Goal: Register for event/course: Sign up to attend an event or enroll in a course

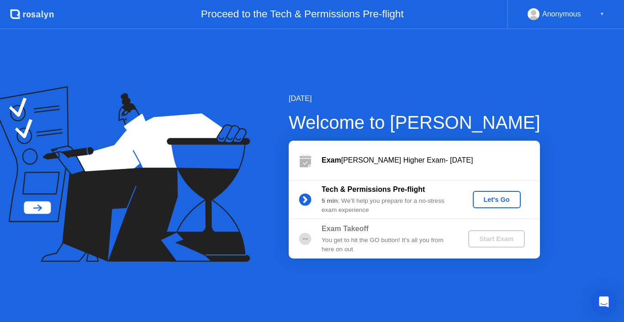
click at [496, 199] on div "Let's Go" at bounding box center [497, 199] width 41 height 7
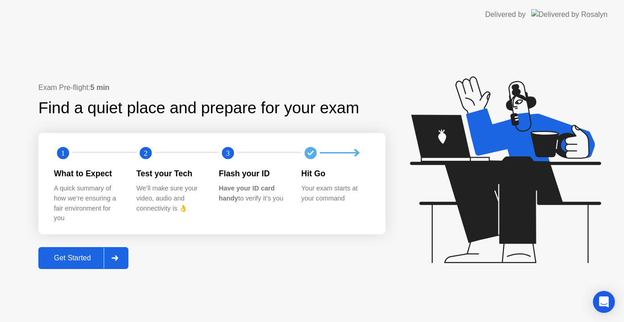
click at [75, 252] on button "Get Started" at bounding box center [83, 258] width 90 height 22
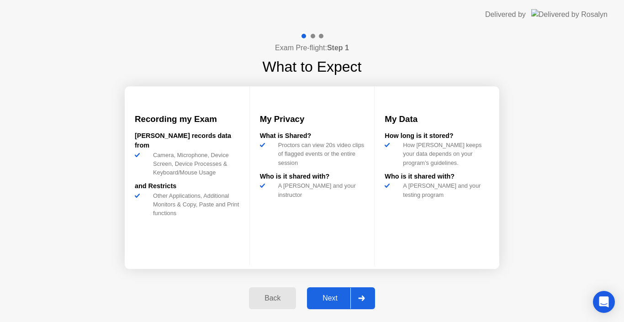
click at [328, 297] on div "Next" at bounding box center [330, 298] width 41 height 8
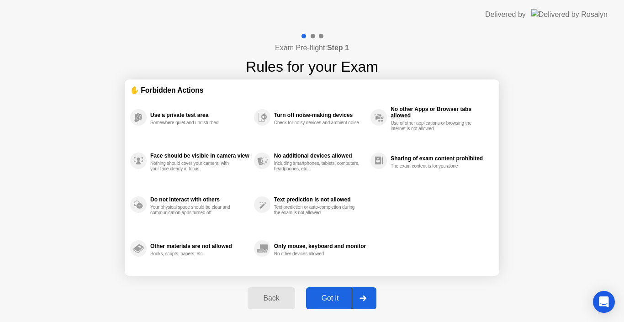
click at [334, 295] on div "Got it" at bounding box center [330, 298] width 43 height 8
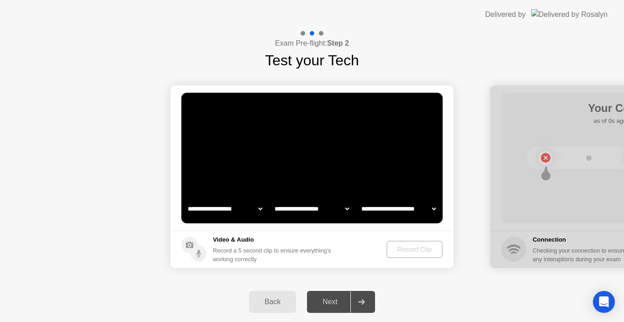
select select "**********"
select select "*******"
select select "**********"
click at [334, 298] on div "Next" at bounding box center [330, 302] width 41 height 8
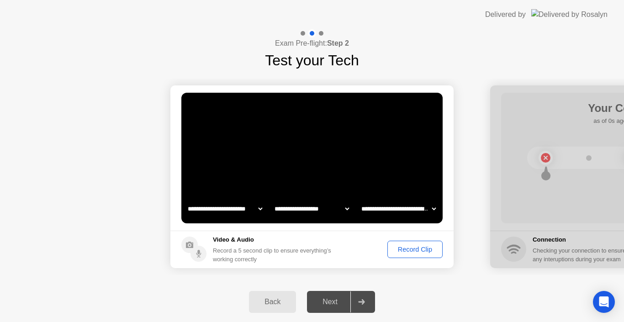
click at [421, 241] on button "Record Clip" at bounding box center [414, 249] width 55 height 17
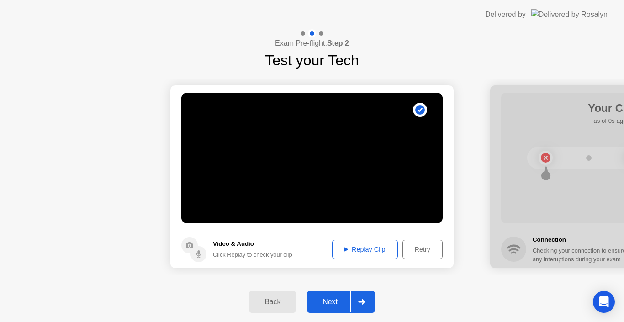
click at [336, 303] on div "Next" at bounding box center [330, 302] width 41 height 8
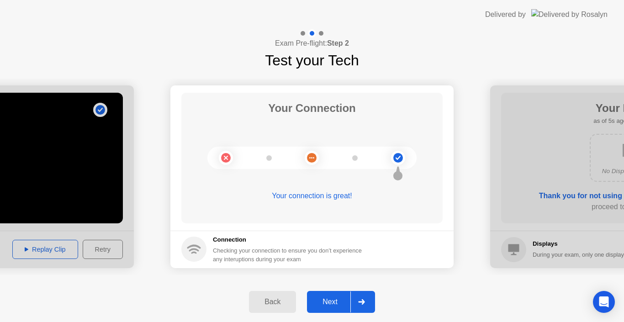
click at [340, 298] on div "Next" at bounding box center [330, 302] width 41 height 8
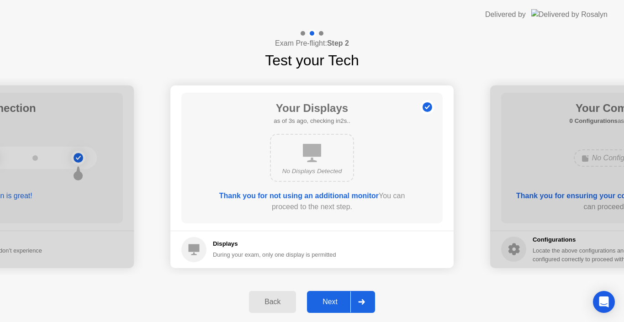
click at [339, 298] on div "Next" at bounding box center [330, 302] width 41 height 8
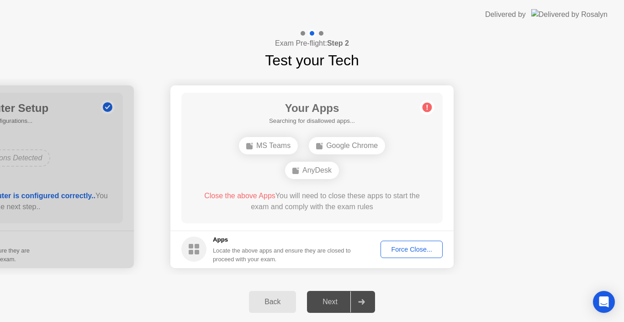
click at [330, 299] on div "Next" at bounding box center [330, 302] width 41 height 8
click at [419, 249] on div "Force Close..." at bounding box center [412, 249] width 56 height 7
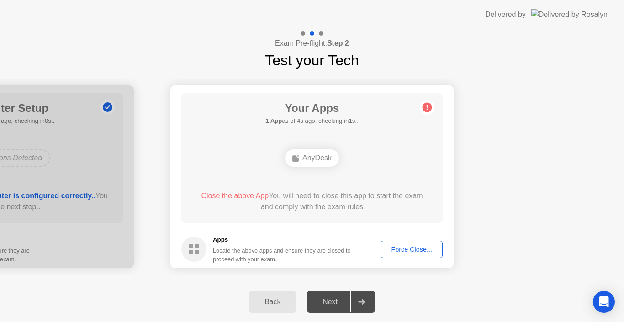
click at [408, 248] on div "Force Close..." at bounding box center [412, 249] width 56 height 7
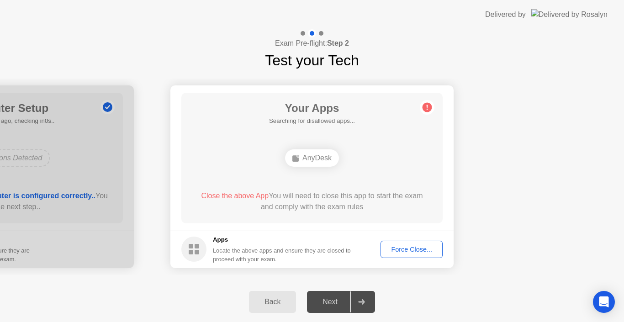
click at [401, 251] on div "Force Close..." at bounding box center [412, 249] width 56 height 7
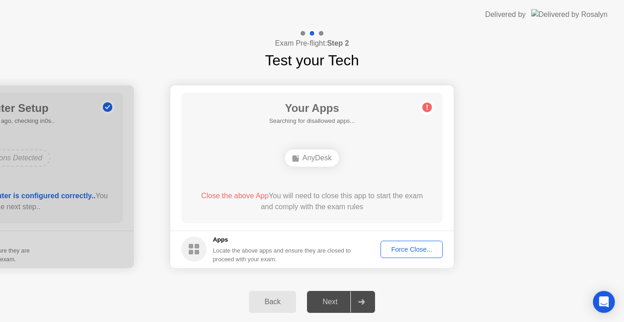
click at [410, 246] on div "Force Close..." at bounding box center [412, 249] width 56 height 7
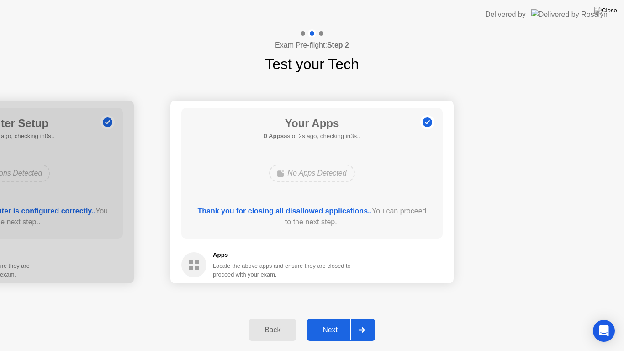
click at [337, 322] on div "Next" at bounding box center [330, 330] width 41 height 8
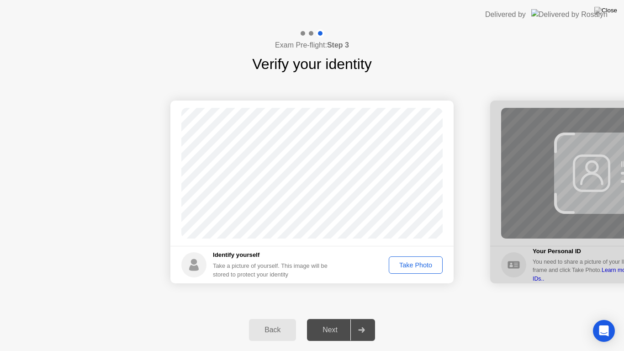
click at [410, 263] on div "Take Photo" at bounding box center [416, 264] width 48 height 7
click at [338, 322] on div "Next" at bounding box center [330, 330] width 41 height 8
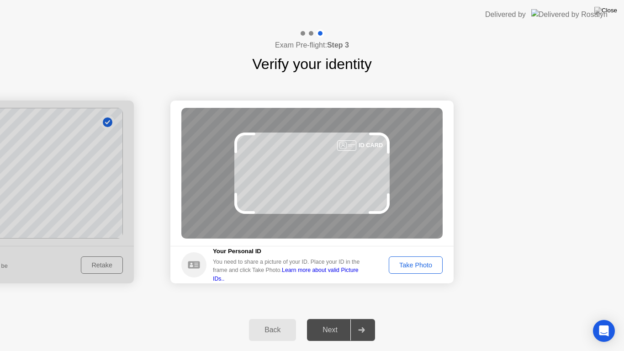
click at [424, 258] on button "Take Photo" at bounding box center [416, 264] width 54 height 17
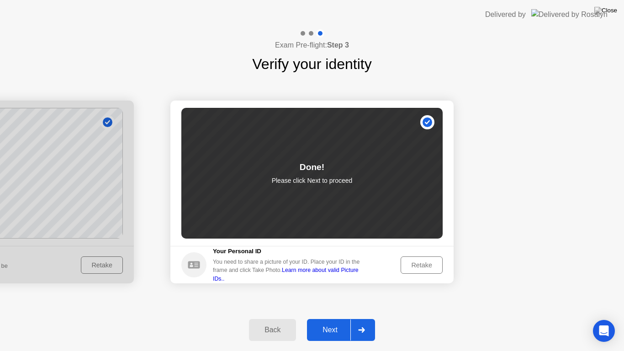
click at [339, 322] on div "Next" at bounding box center [330, 330] width 41 height 8
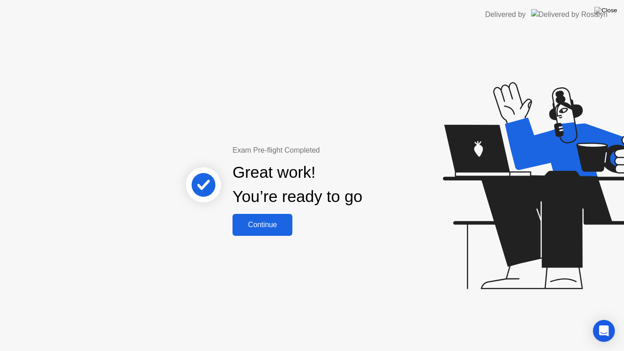
click at [254, 223] on div "Continue" at bounding box center [262, 225] width 54 height 8
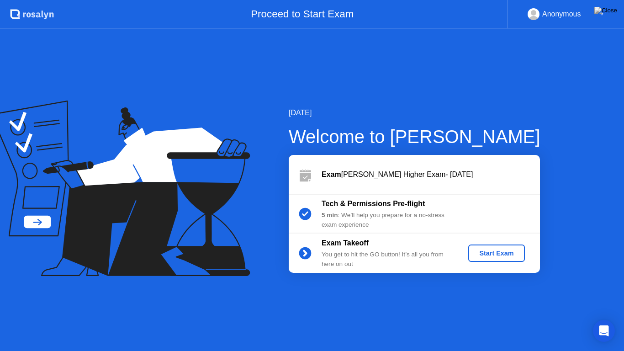
click at [499, 249] on div "Start Exam" at bounding box center [496, 252] width 49 height 7
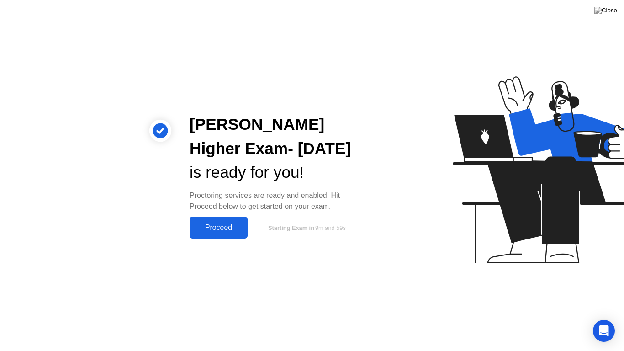
click at [256, 275] on div "[PERSON_NAME] Higher Exam- [DATE] is ready for you! Proctoring services are rea…" at bounding box center [312, 175] width 624 height 351
click at [225, 231] on div "Proceed" at bounding box center [218, 227] width 53 height 8
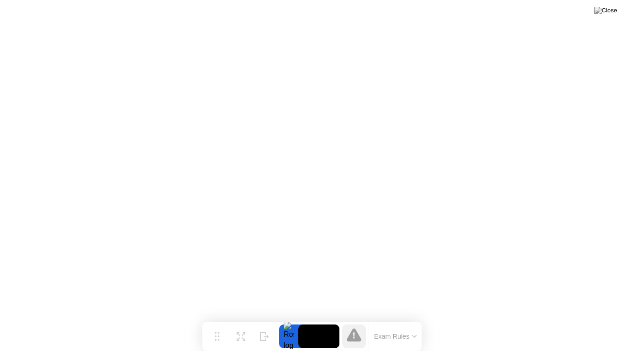
click at [371, 322] on button "Exam Rules" at bounding box center [395, 336] width 48 height 8
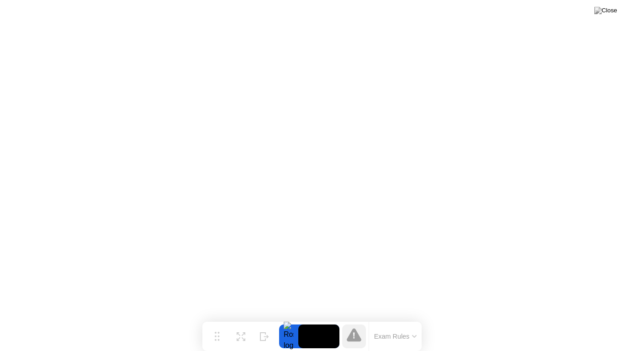
click at [391, 322] on button "Exam Rules" at bounding box center [395, 336] width 48 height 8
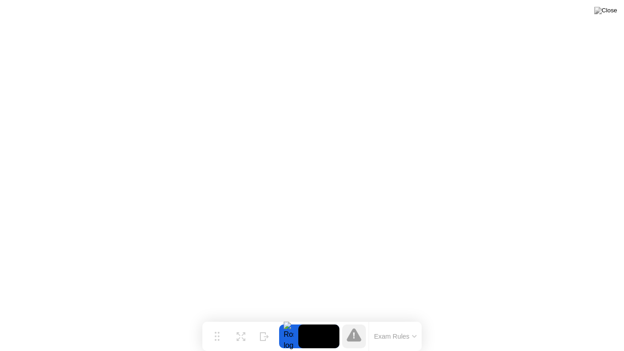
click at [354, 322] on icon at bounding box center [353, 336] width 1 height 6
click at [390, 322] on button "Exam Rules" at bounding box center [395, 336] width 48 height 8
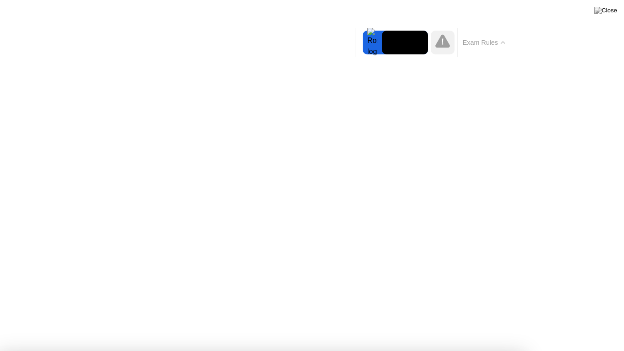
click at [370, 39] on div at bounding box center [372, 43] width 19 height 24
click at [439, 42] on icon at bounding box center [442, 40] width 15 height 13
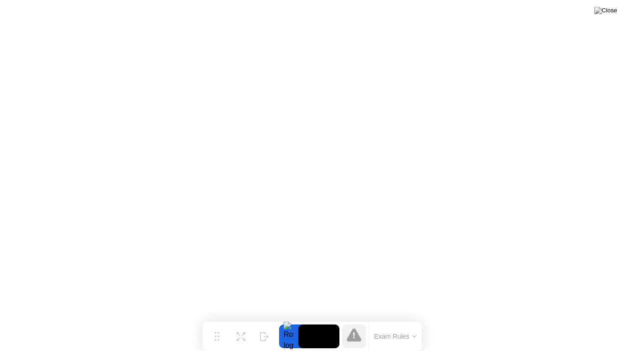
click at [389, 322] on button "Exam Rules" at bounding box center [395, 336] width 48 height 8
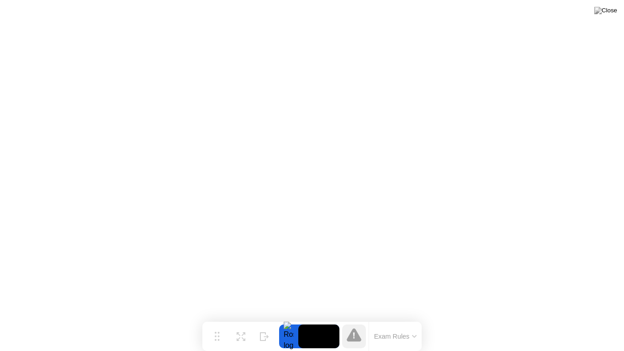
click at [382, 322] on button "Exam Rules" at bounding box center [395, 336] width 48 height 8
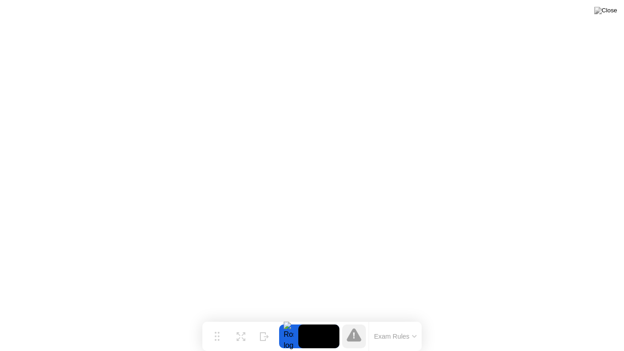
click at [373, 322] on button "Exam Rules" at bounding box center [395, 336] width 48 height 8
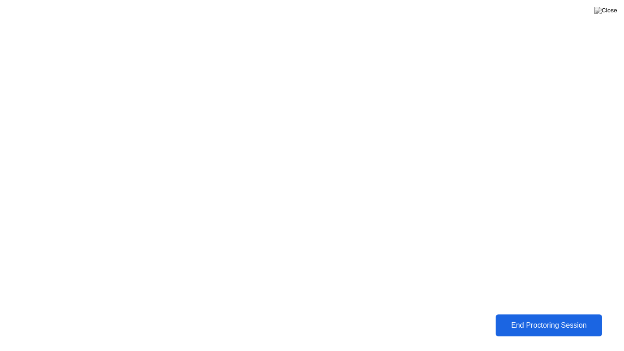
click at [578, 315] on button "End Proctoring Session" at bounding box center [549, 325] width 107 height 22
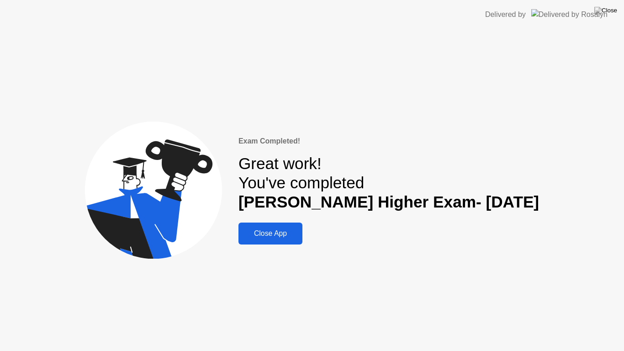
click at [290, 229] on div "Close App" at bounding box center [270, 233] width 58 height 8
drag, startPoint x: 281, startPoint y: 229, endPoint x: 288, endPoint y: 233, distance: 9.0
click at [281, 229] on div "Close App" at bounding box center [270, 233] width 58 height 8
